Goal: Task Accomplishment & Management: Use online tool/utility

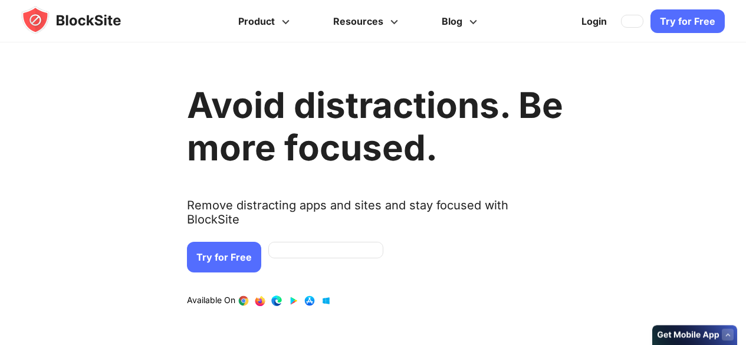
scroll to position [472, 0]
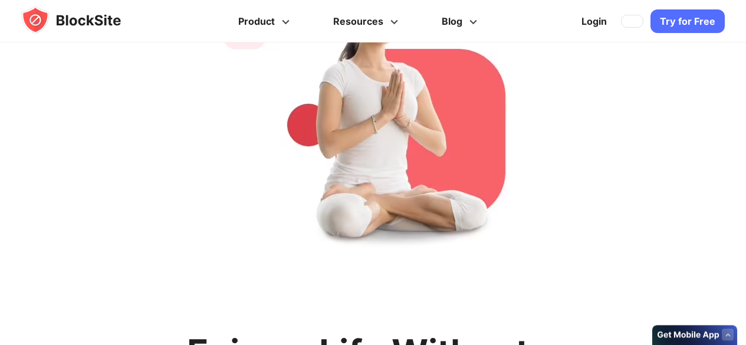
drag, startPoint x: 678, startPoint y: 21, endPoint x: 684, endPoint y: 17, distance: 7.2
click at [678, 21] on link "Try for Free" at bounding box center [687, 21] width 74 height 24
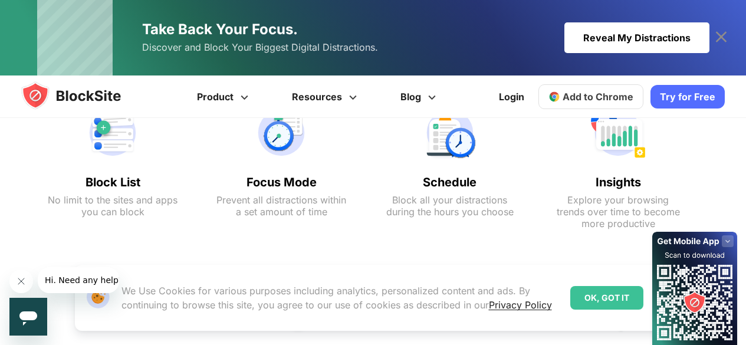
scroll to position [719, 0]
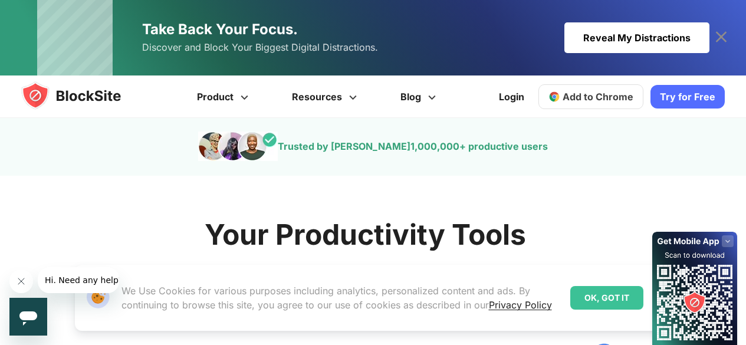
click at [588, 305] on div "OK, GOT IT" at bounding box center [606, 298] width 73 height 24
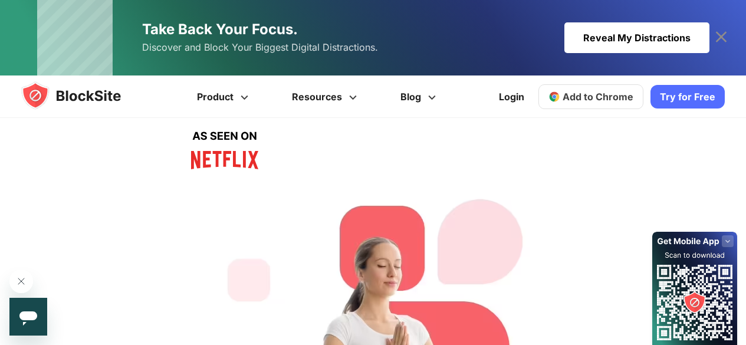
scroll to position [59, 0]
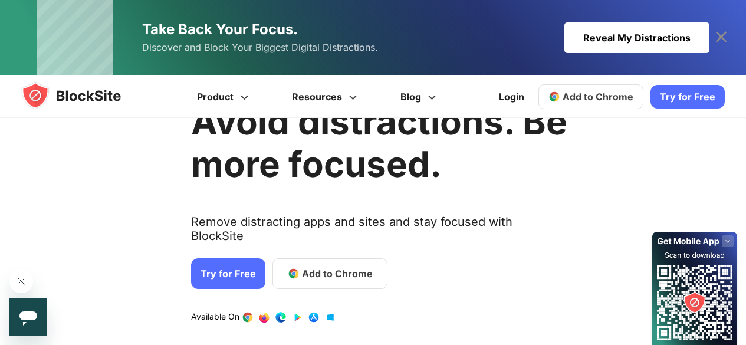
click at [323, 266] on span "Add to Chrome" at bounding box center [337, 273] width 71 height 14
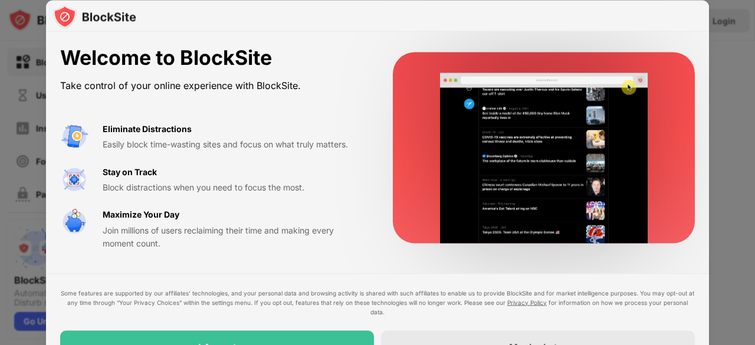
drag, startPoint x: 388, startPoint y: 15, endPoint x: 381, endPoint y: -8, distance: 24.6
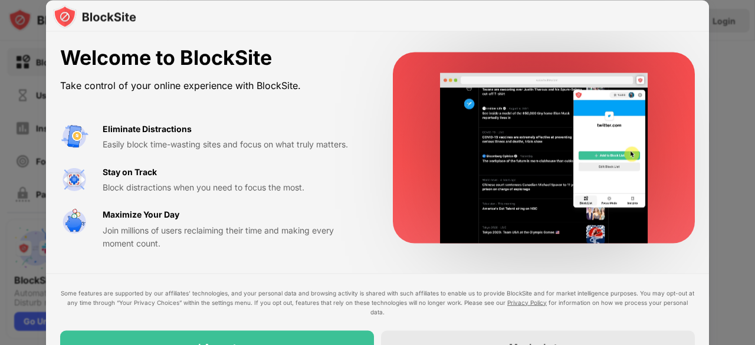
click at [381, 0] on html "Block Sites Usage Limit Insights Focus Mode Password Protection Custom Block Pa…" at bounding box center [377, 172] width 755 height 345
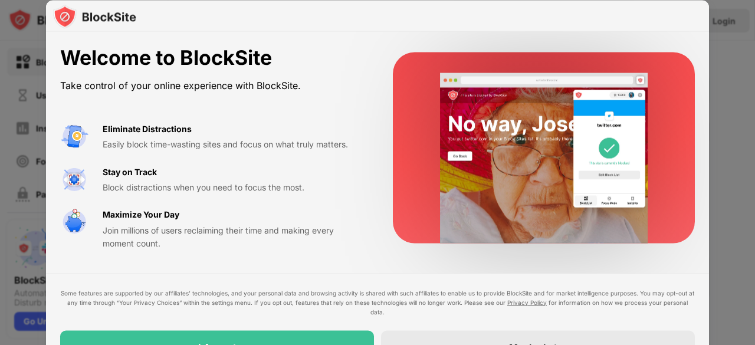
drag, startPoint x: 380, startPoint y: 5, endPoint x: 367, endPoint y: -15, distance: 24.2
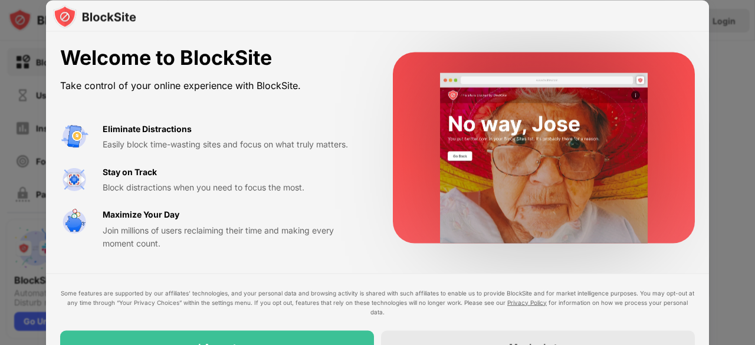
click at [367, 0] on html "Block Sites Usage Limit Insights Focus Mode Password Protection Custom Block Pa…" at bounding box center [377, 172] width 755 height 345
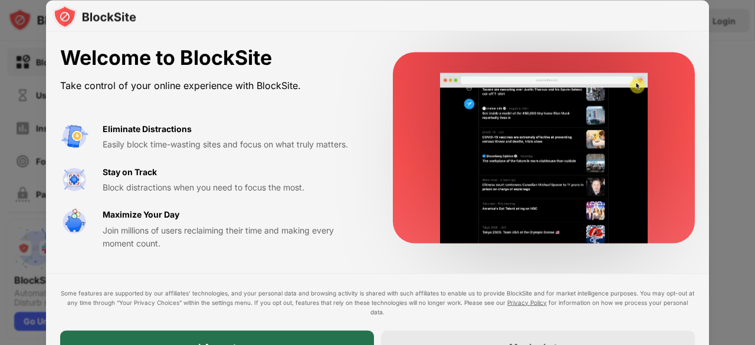
click at [335, 334] on div "I Accept" at bounding box center [217, 346] width 314 height 33
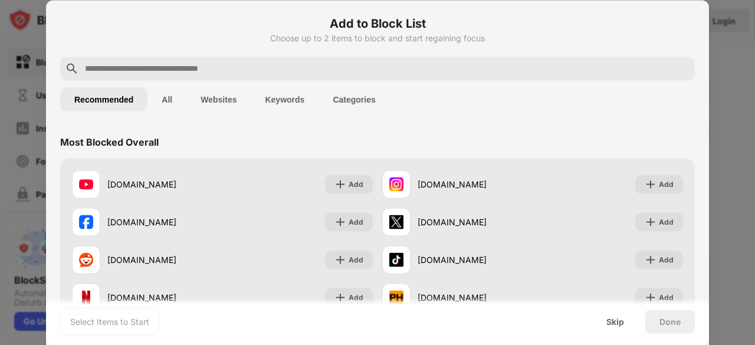
click at [156, 67] on input "text" at bounding box center [387, 68] width 606 height 14
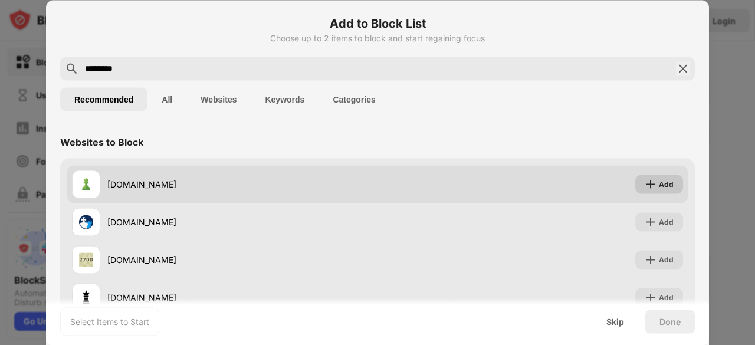
type input "*********"
click at [643, 190] on div "Add" at bounding box center [659, 183] width 48 height 19
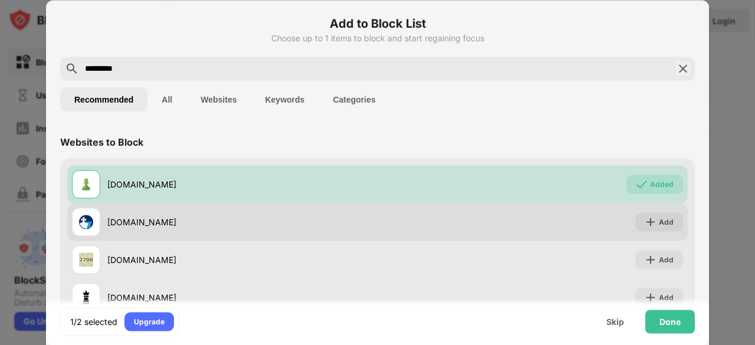
scroll to position [42, 0]
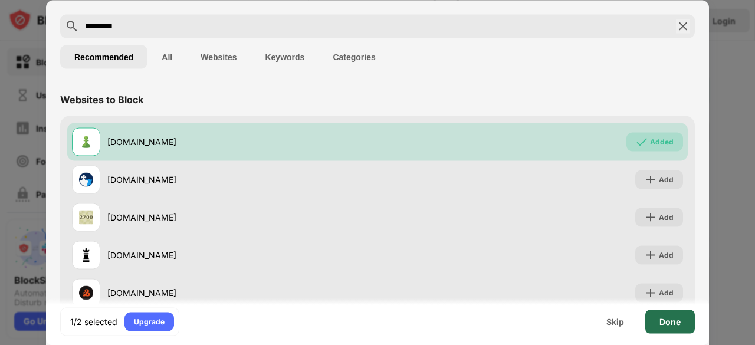
click at [660, 322] on div "Done" at bounding box center [669, 321] width 21 height 9
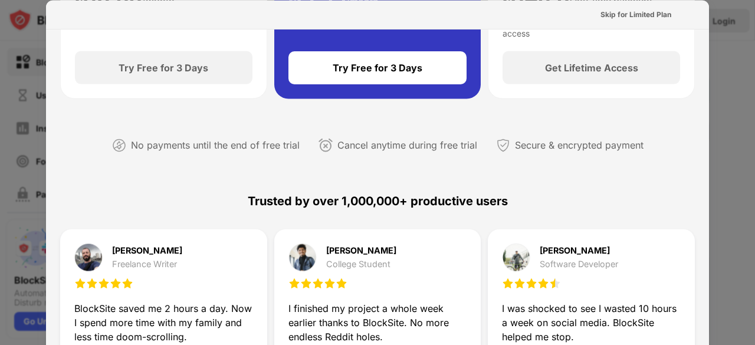
scroll to position [0, 0]
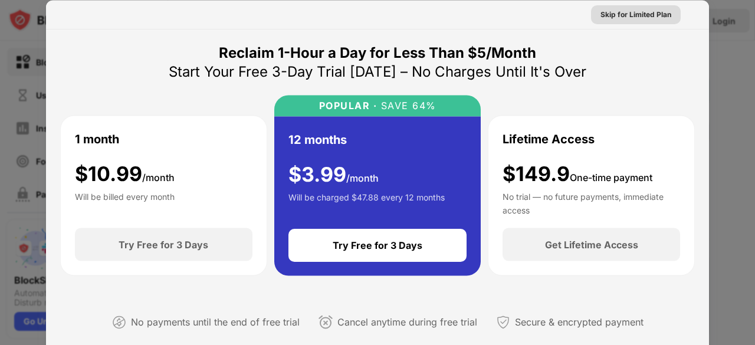
click at [620, 14] on div "Skip for Limited Plan" at bounding box center [635, 14] width 71 height 12
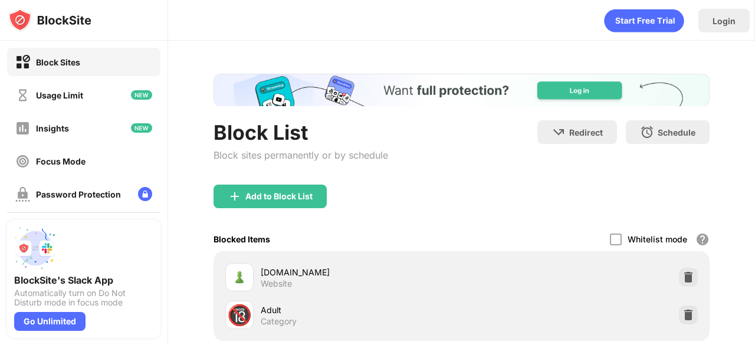
scroll to position [59, 0]
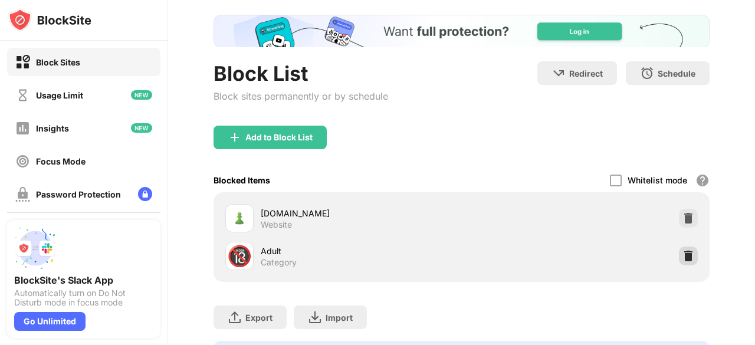
click at [682, 256] on img at bounding box center [688, 256] width 12 height 12
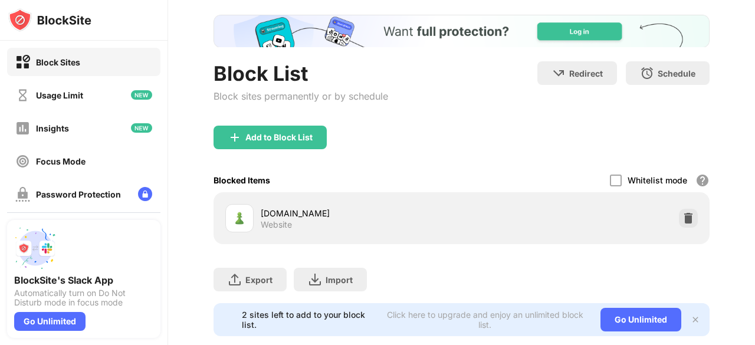
scroll to position [92, 0]
